Goal: Information Seeking & Learning: Learn about a topic

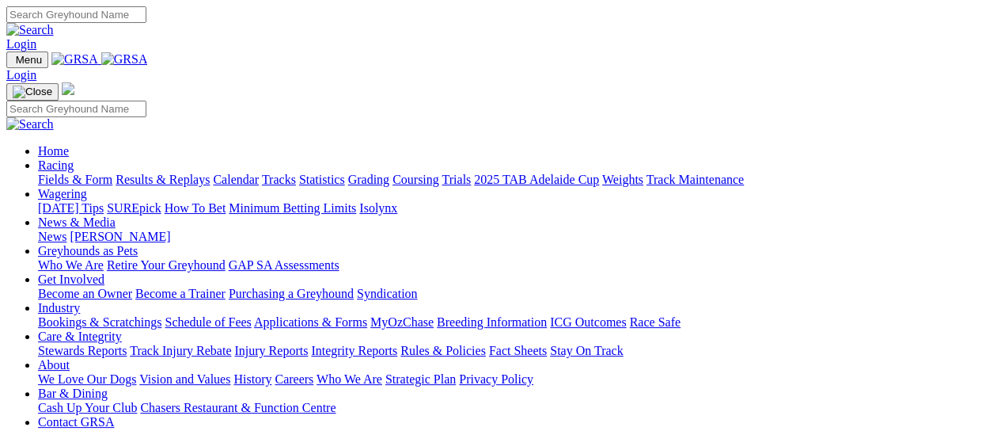
click at [74, 158] on link "Racing" at bounding box center [56, 164] width 36 height 13
click at [65, 173] on link "Fields & Form" at bounding box center [75, 179] width 74 height 13
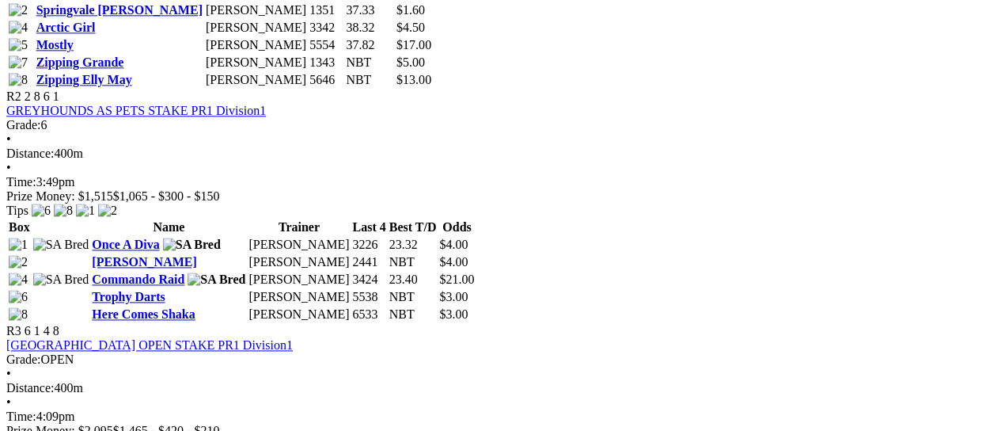
scroll to position [844, 0]
